Goal: Information Seeking & Learning: Learn about a topic

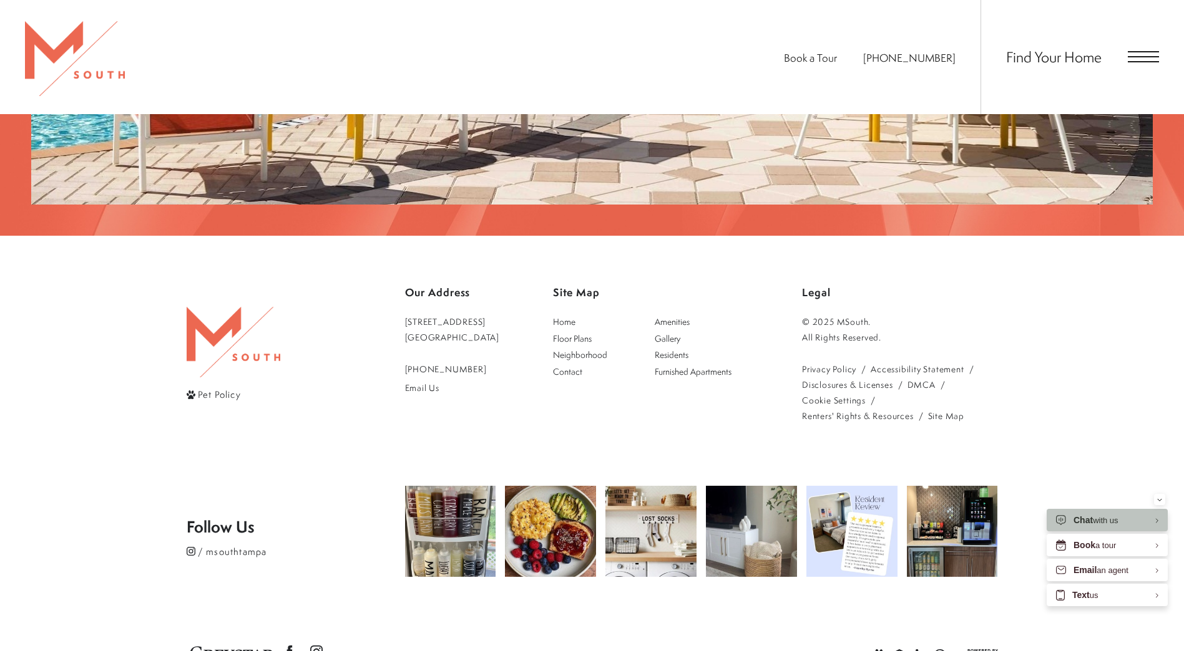
scroll to position [2612, 0]
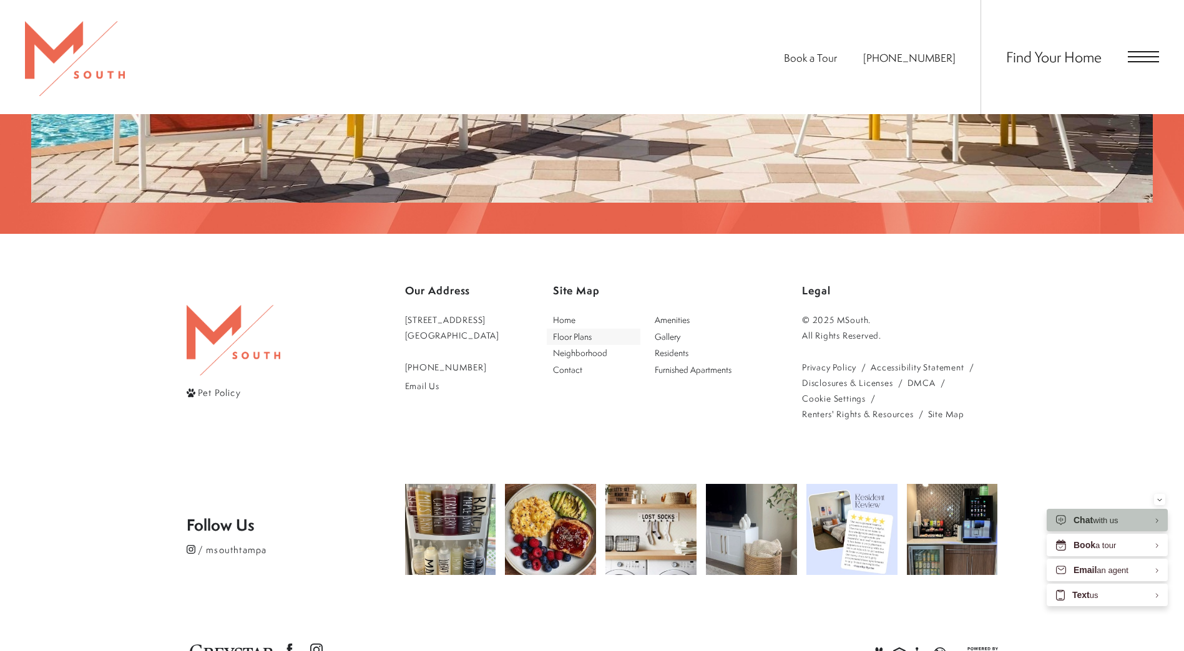
click at [577, 331] on span "Floor Plans" at bounding box center [572, 337] width 39 height 12
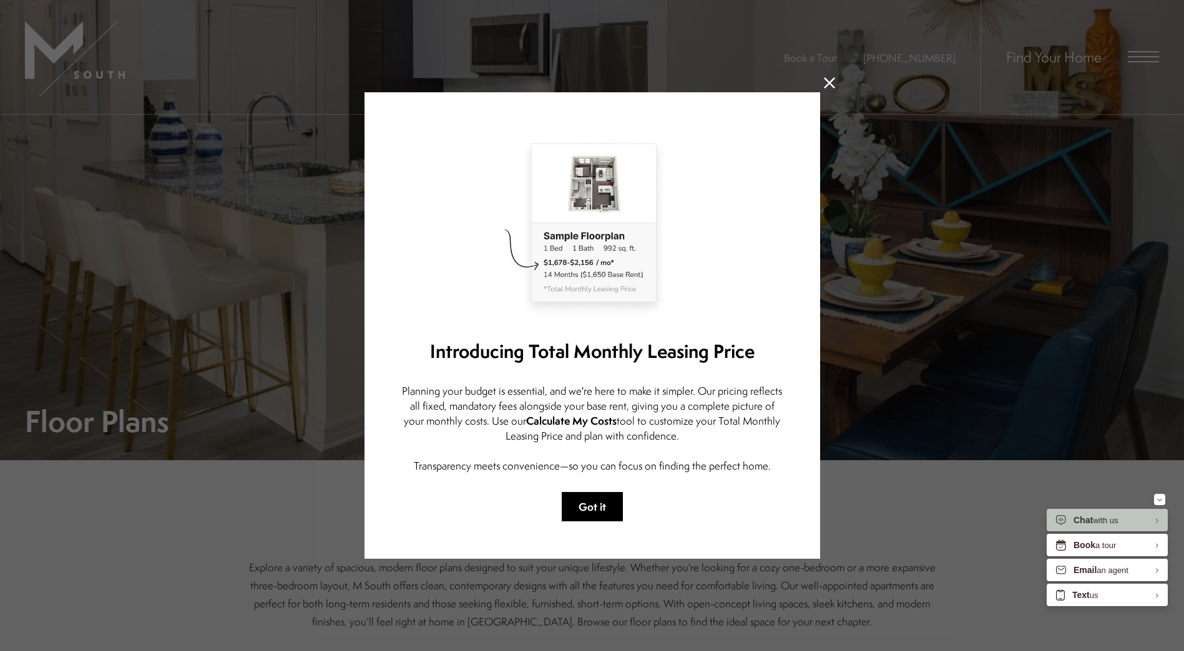
click at [597, 515] on button "Got it" at bounding box center [592, 506] width 61 height 29
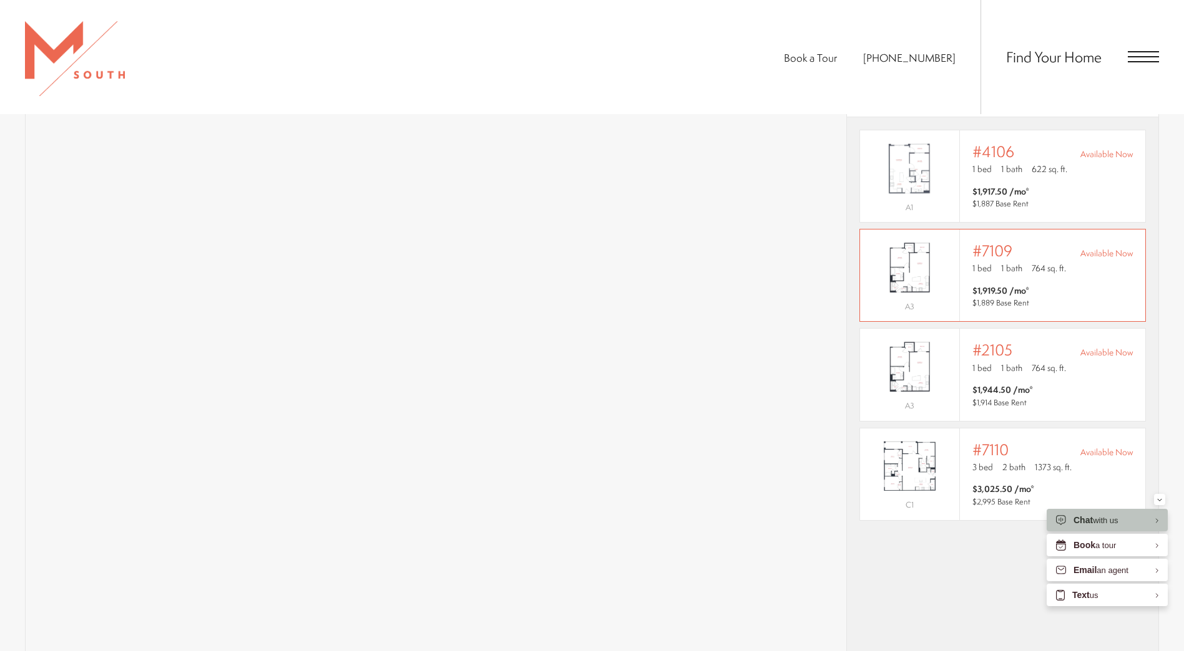
scroll to position [936, 0]
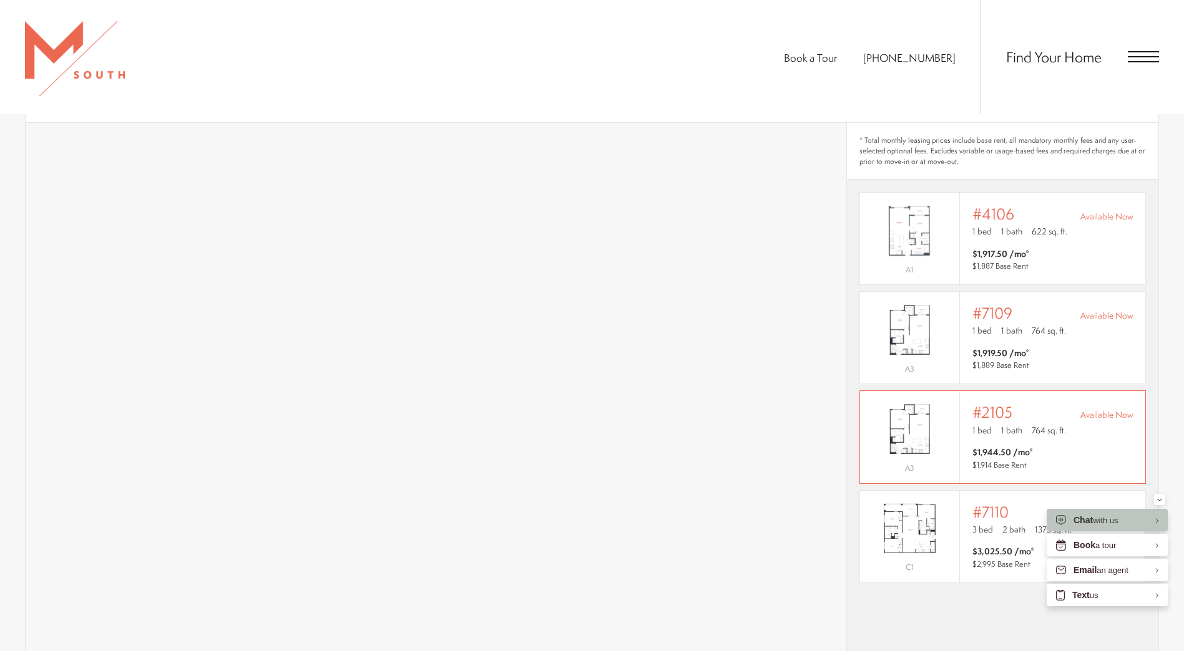
click at [925, 409] on img "View #2105" at bounding box center [909, 429] width 99 height 62
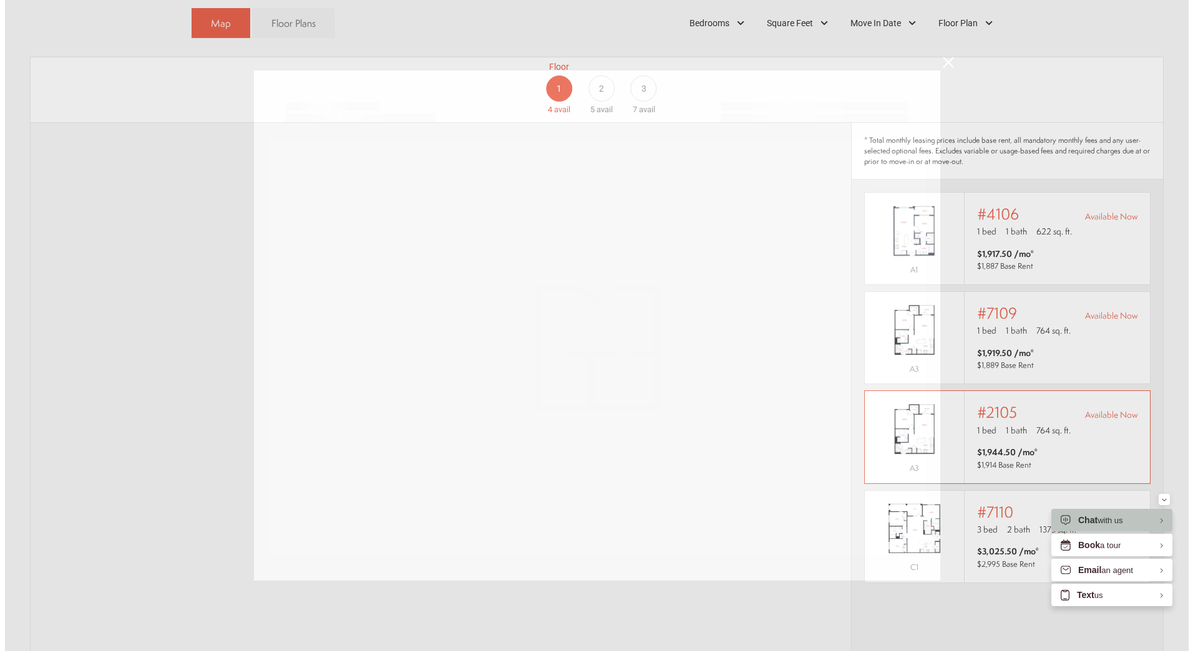
scroll to position [0, 0]
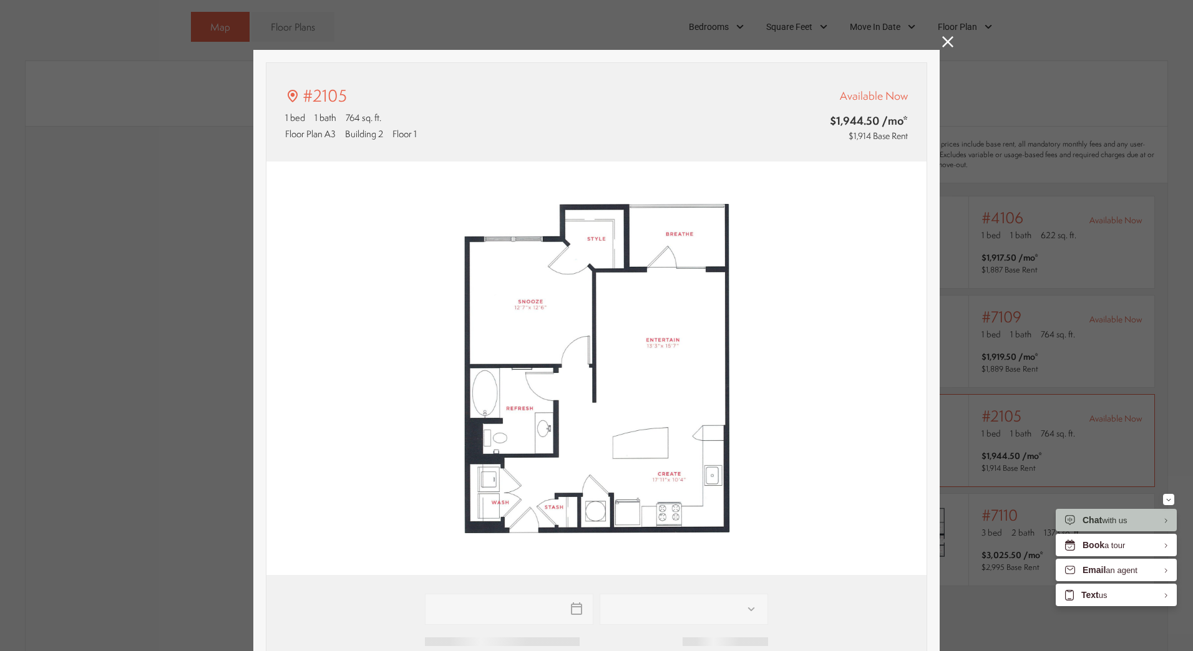
type input "**********"
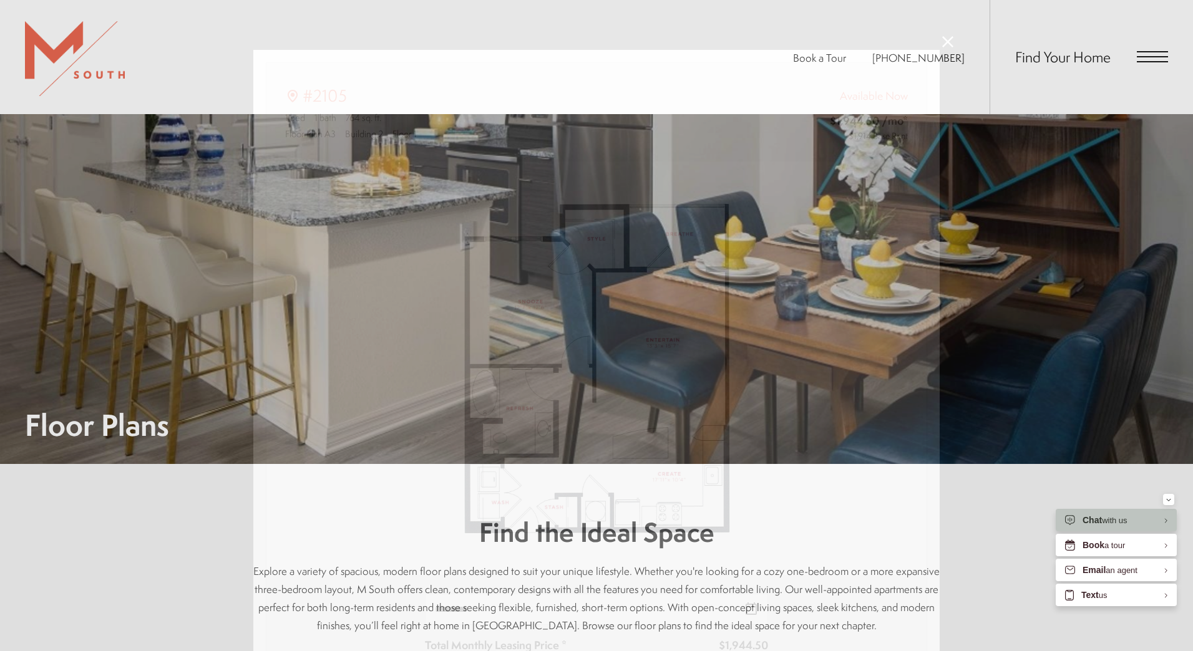
click at [944, 36] on div "#2105 1 bed 1 bath 764 sq. ft. Floor Plan A3 Building 2 Floor 1 Available Now $…" at bounding box center [596, 325] width 1193 height 651
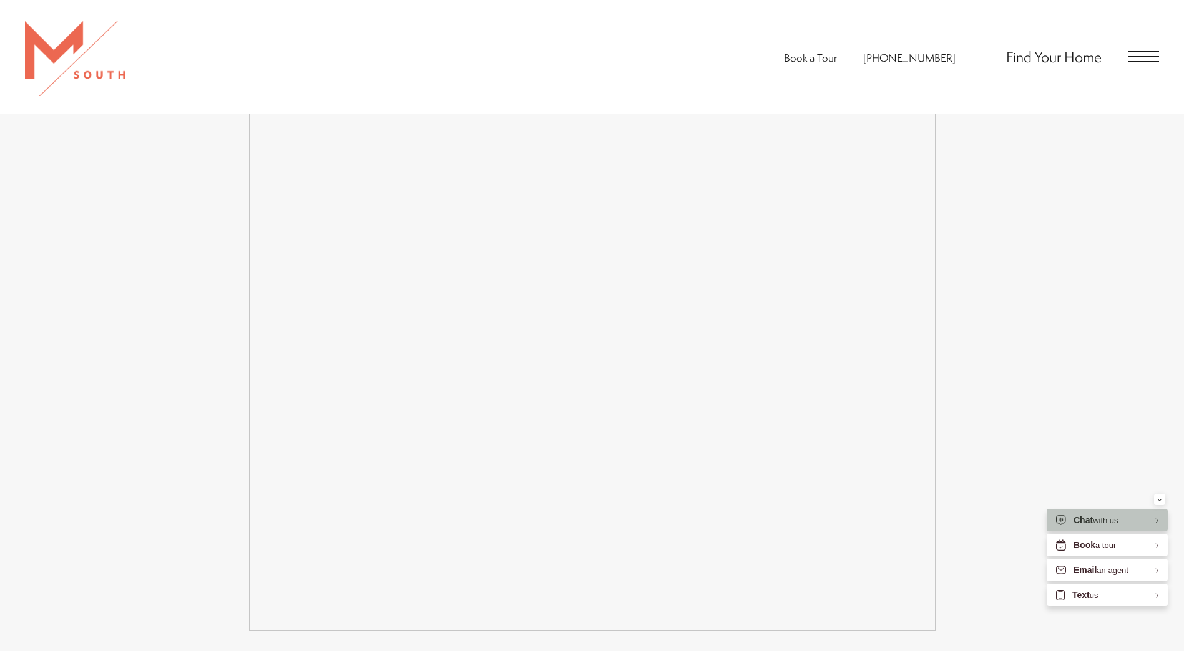
scroll to position [2184, 0]
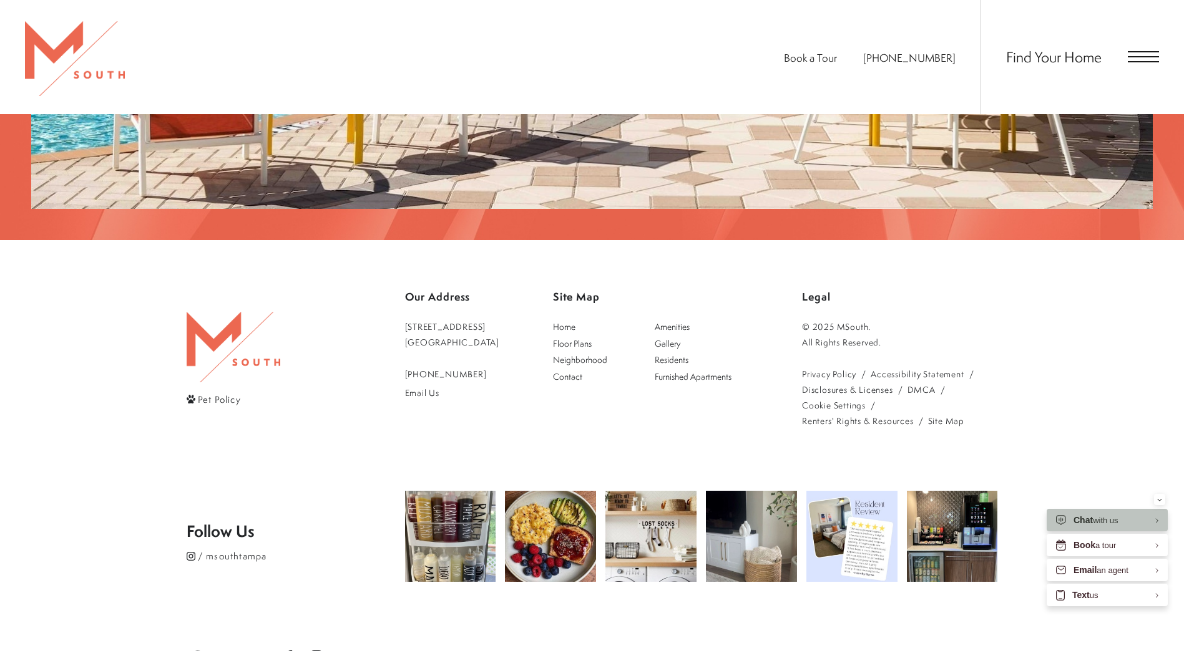
scroll to position [2552, 0]
